Goal: Transaction & Acquisition: Register for event/course

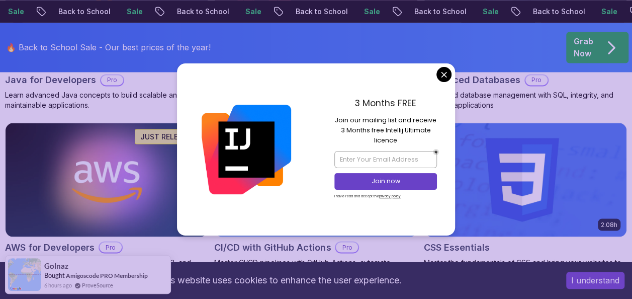
scroll to position [821, 0]
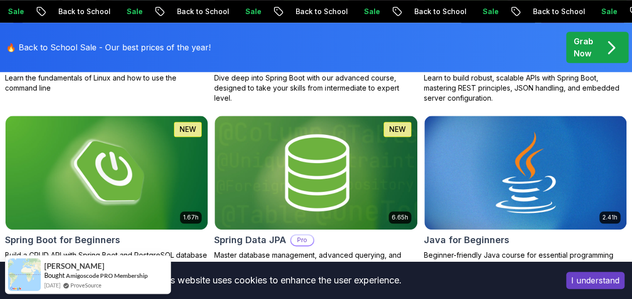
scroll to position [483, 0]
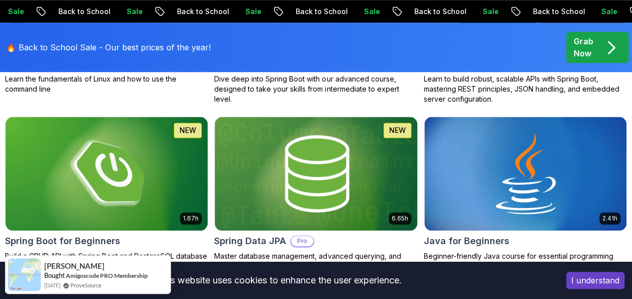
click at [317, 201] on img at bounding box center [316, 173] width 202 height 113
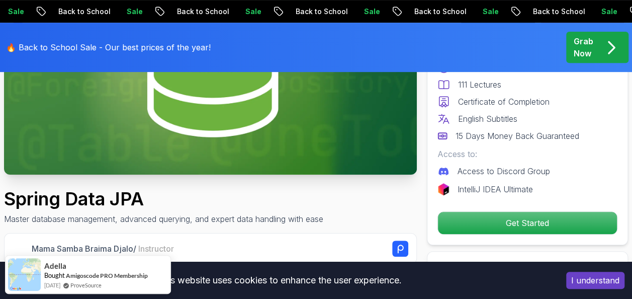
scroll to position [191, 0]
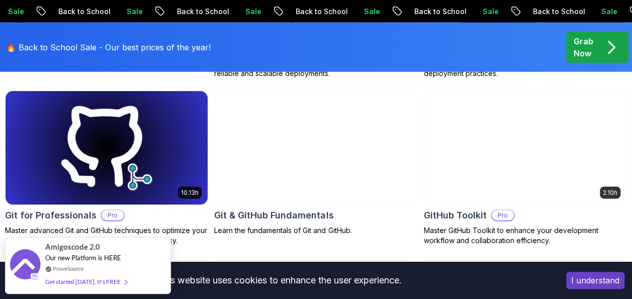
scroll to position [1187, 0]
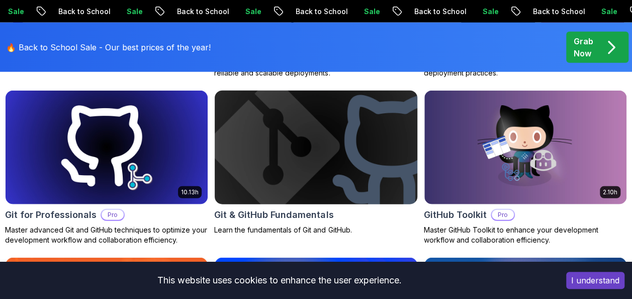
click at [303, 157] on img at bounding box center [316, 147] width 212 height 119
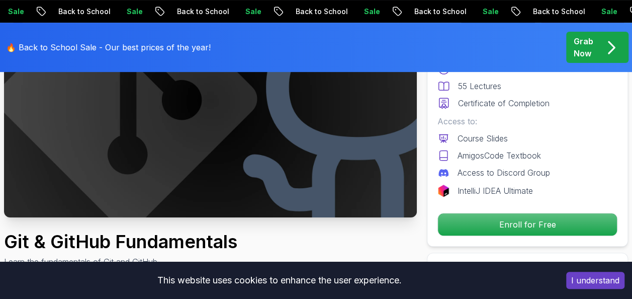
scroll to position [163, 0]
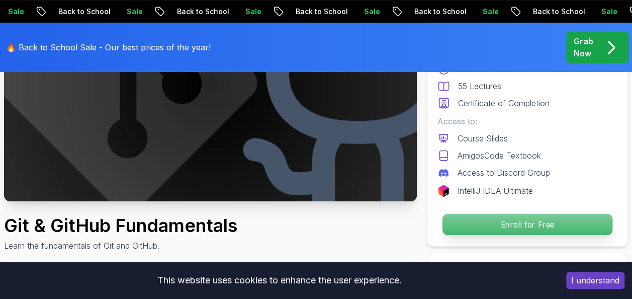
click at [524, 219] on p "Enroll for Free" at bounding box center [528, 224] width 170 height 21
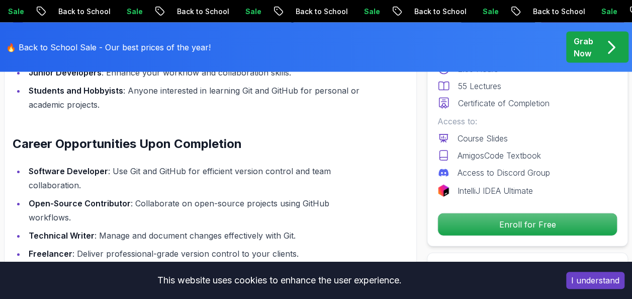
scroll to position [935, 0]
